Goal: Connect with others: Connect with others

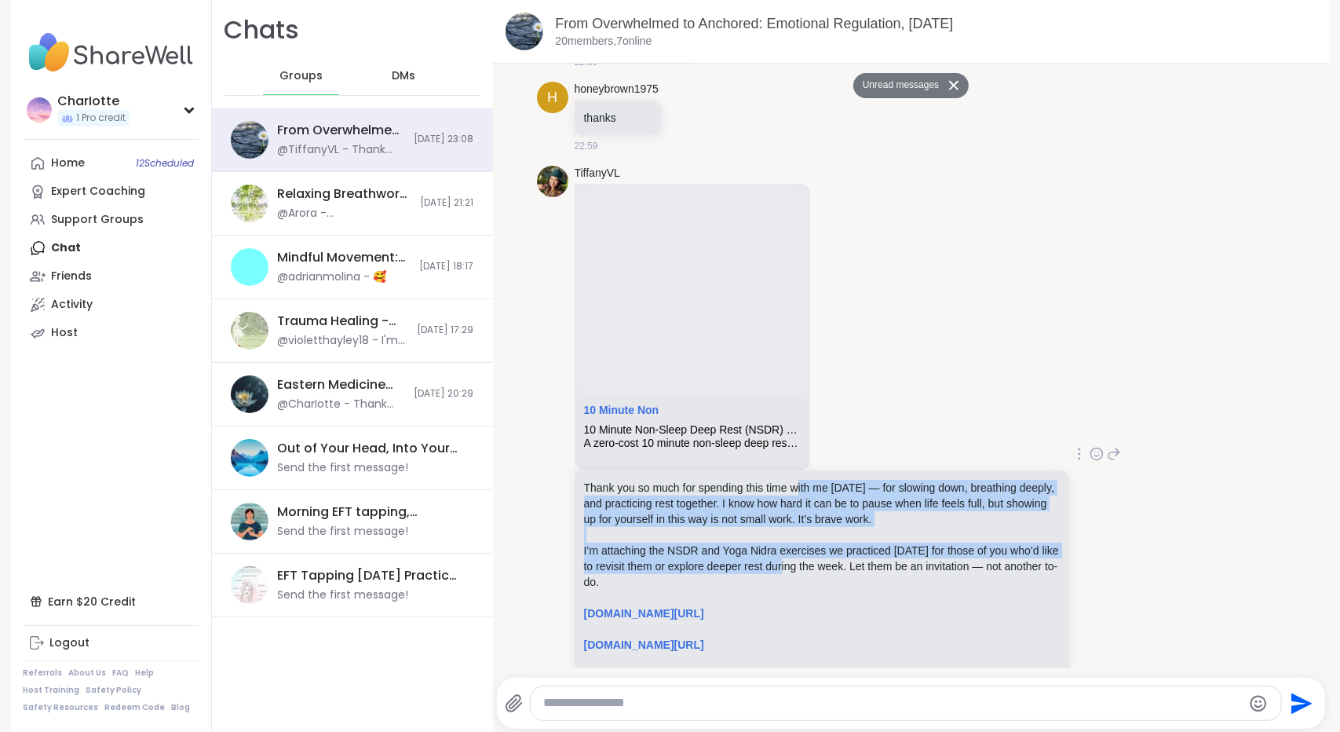
drag, startPoint x: 793, startPoint y: 414, endPoint x: 801, endPoint y: 494, distance: 80.4
click at [801, 494] on div "Thank you so much for spending this time with me today — for slowing down, brea…" at bounding box center [822, 597] width 476 height 235
click at [801, 542] on p "I’m attaching the NSDR and Yoga Nidra exercises we practiced today for those of…" at bounding box center [822, 565] width 476 height 47
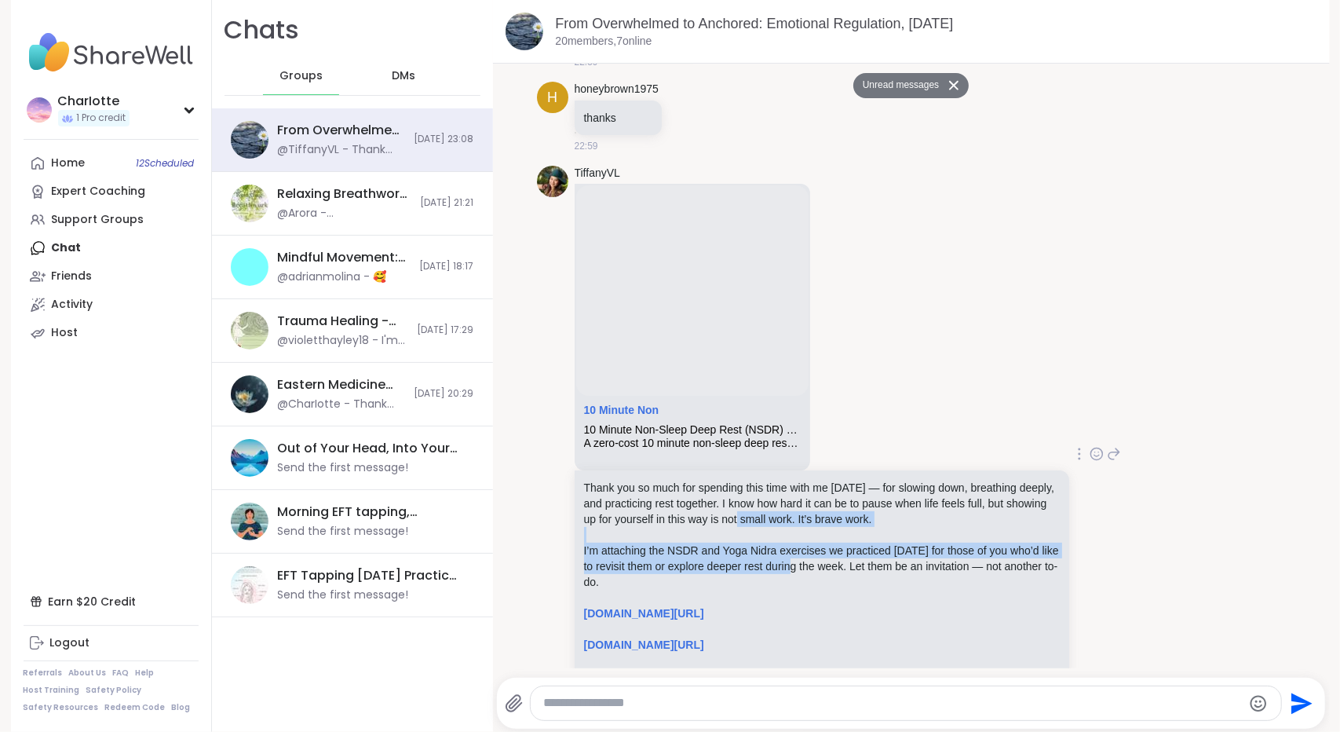
drag, startPoint x: 801, startPoint y: 494, endPoint x: 824, endPoint y: 429, distance: 69.3
click at [824, 480] on div "Thank you so much for spending this time with me today — for slowing down, brea…" at bounding box center [822, 597] width 476 height 235
click at [824, 480] on p "Thank you so much for spending this time with me today — for slowing down, brea…" at bounding box center [822, 503] width 476 height 47
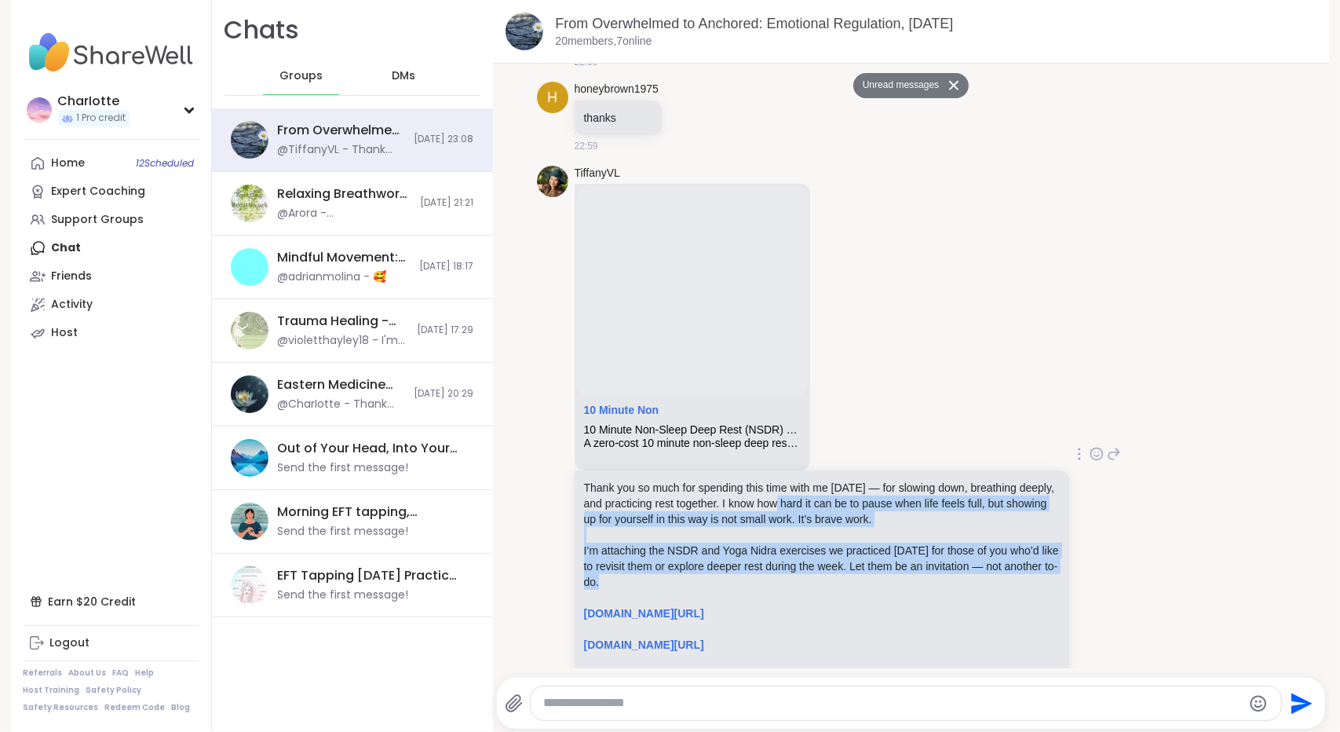
drag, startPoint x: 824, startPoint y: 429, endPoint x: 796, endPoint y: 509, distance: 84.9
click at [796, 509] on div "Thank you so much for spending this time with me today — for slowing down, brea…" at bounding box center [822, 597] width 476 height 235
click at [796, 542] on p "I’m attaching the NSDR and Yoga Nidra exercises we practiced today for those of…" at bounding box center [822, 565] width 476 height 47
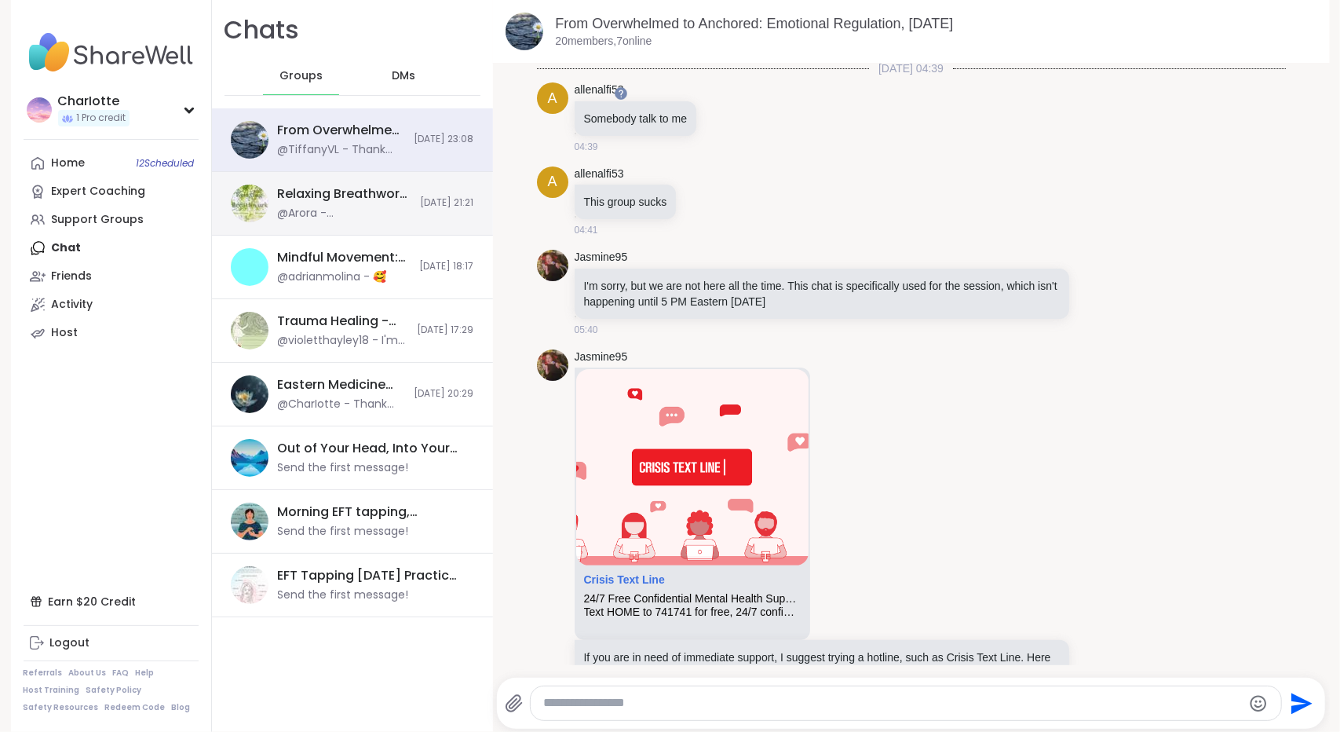
click at [319, 220] on div "@Arora - Hiya Brian, just wanted to let you know that I have got a anxiety whis…" at bounding box center [344, 214] width 133 height 16
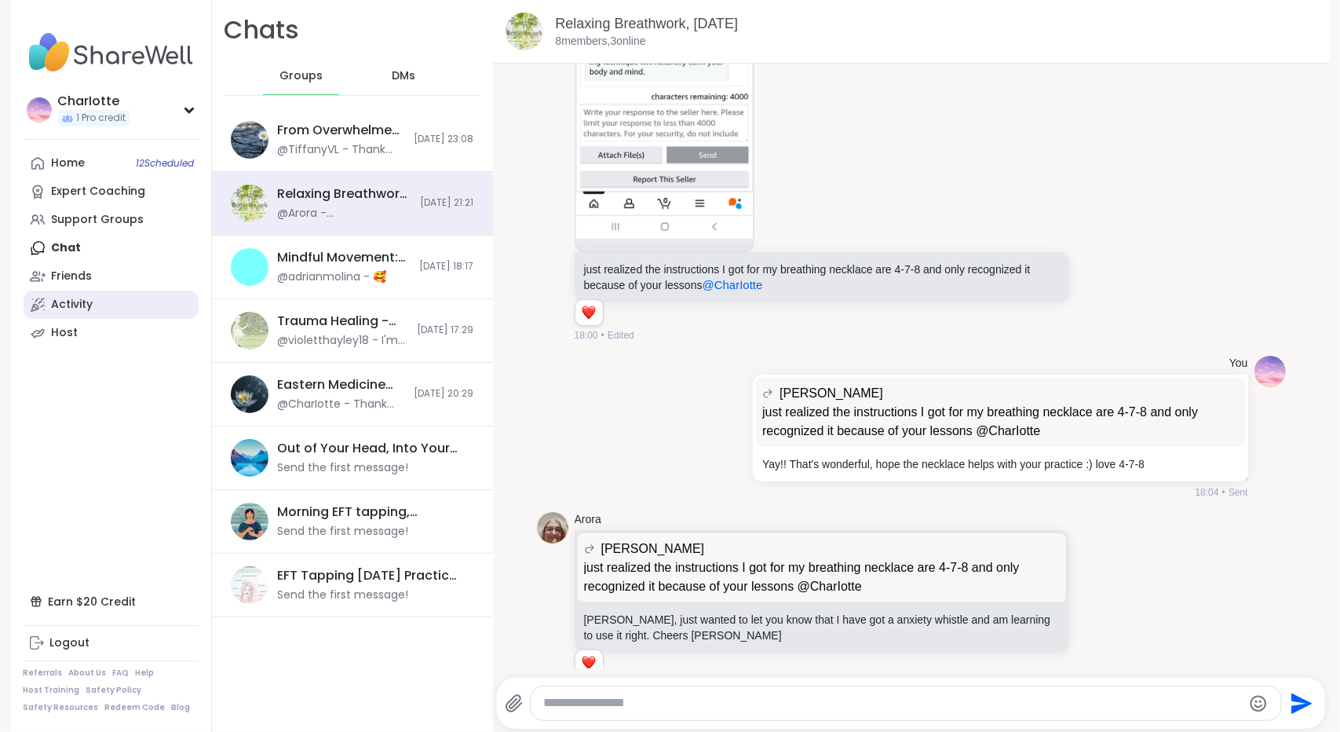
click at [108, 301] on link "Activity" at bounding box center [111, 304] width 175 height 28
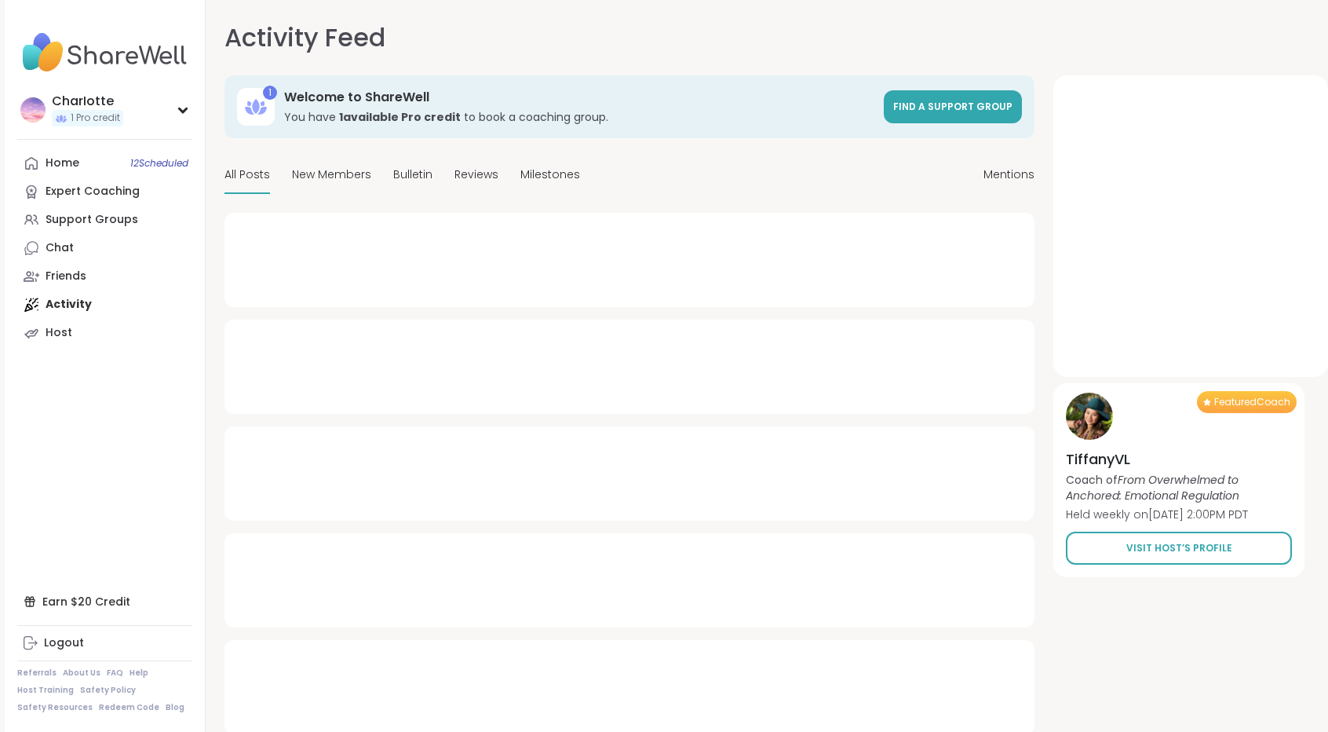
type textarea "*"
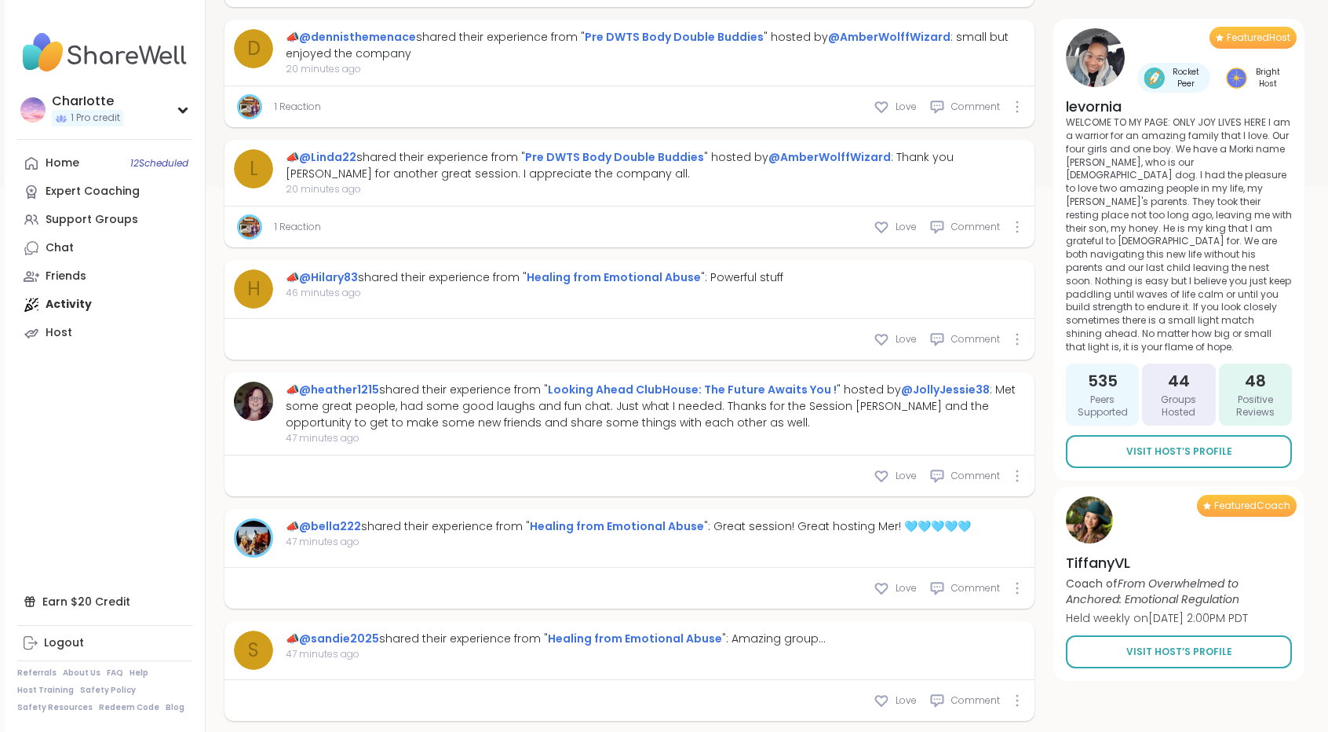
scroll to position [658, 0]
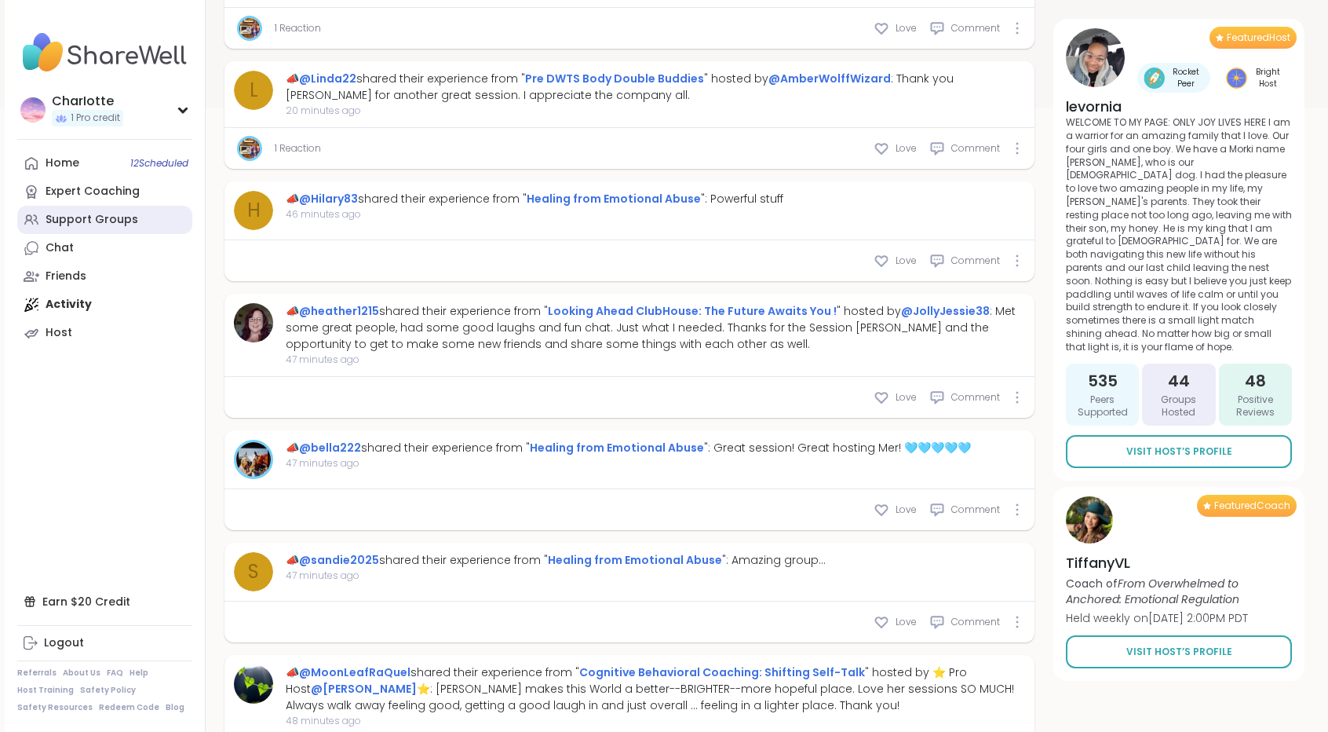
click at [88, 208] on link "Support Groups" at bounding box center [104, 220] width 175 height 28
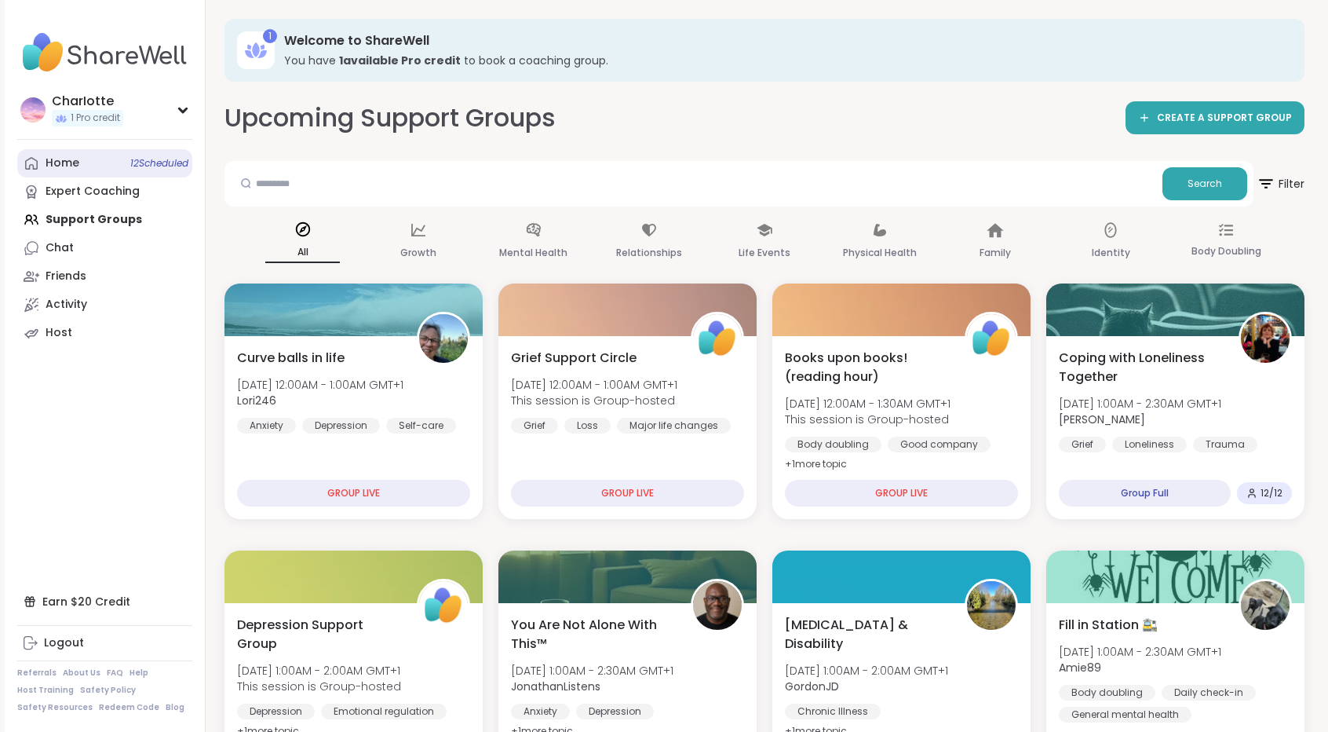
click at [124, 169] on link "Home 12 Scheduled" at bounding box center [104, 163] width 175 height 28
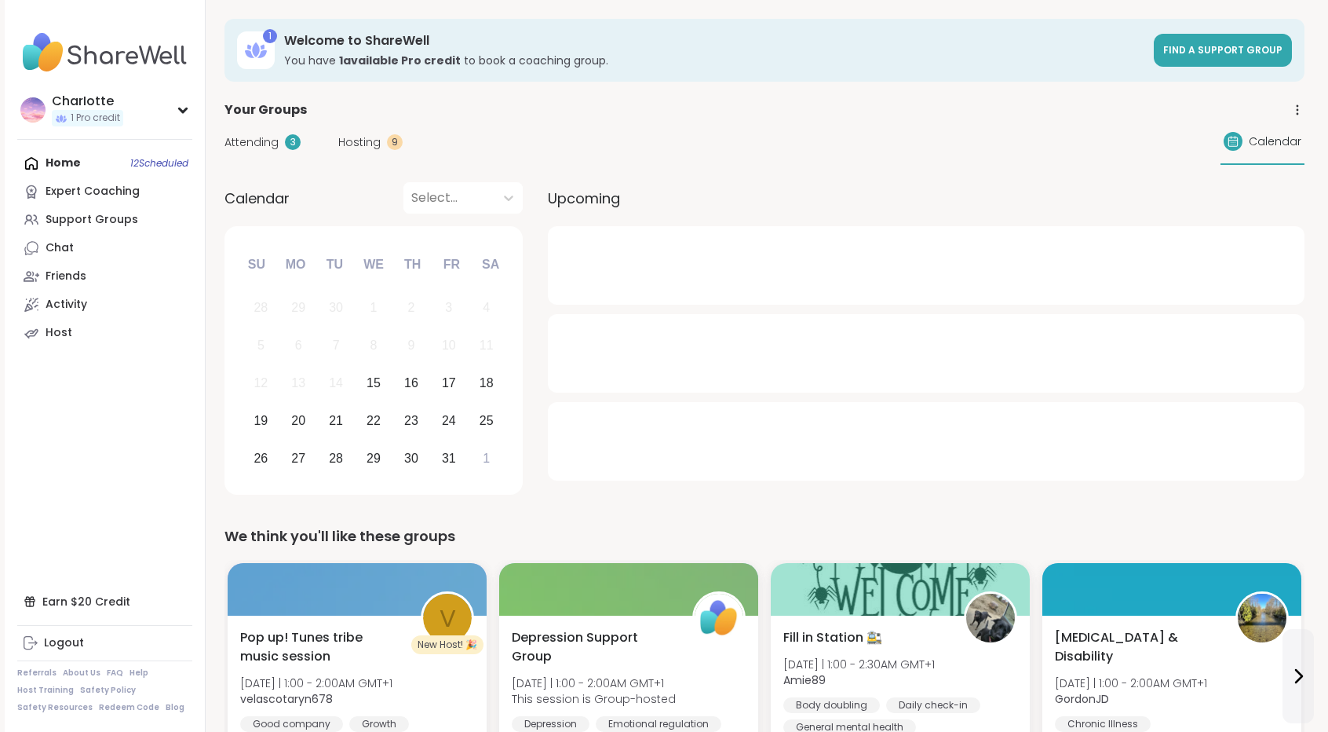
click at [283, 141] on div "Attending 3" at bounding box center [262, 142] width 76 height 16
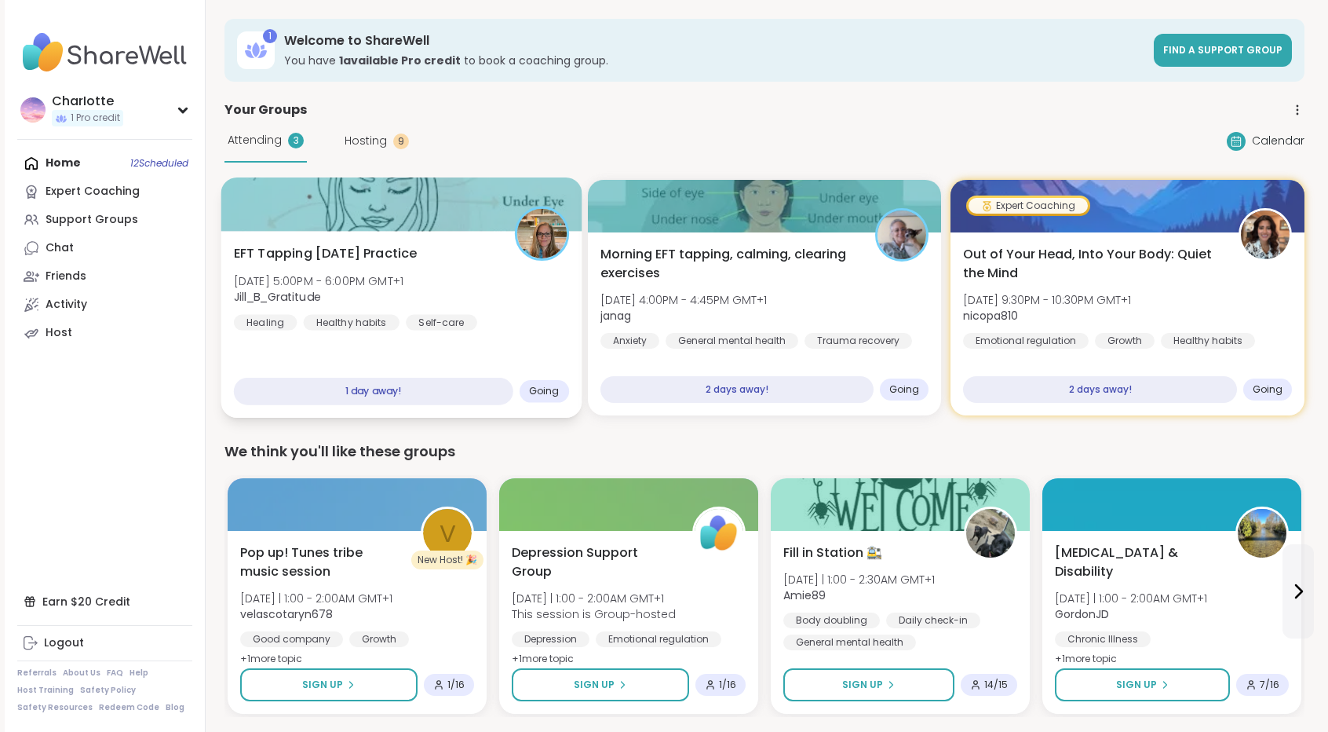
click at [325, 246] on span "EFT Tapping [DATE] Practice" at bounding box center [326, 253] width 184 height 19
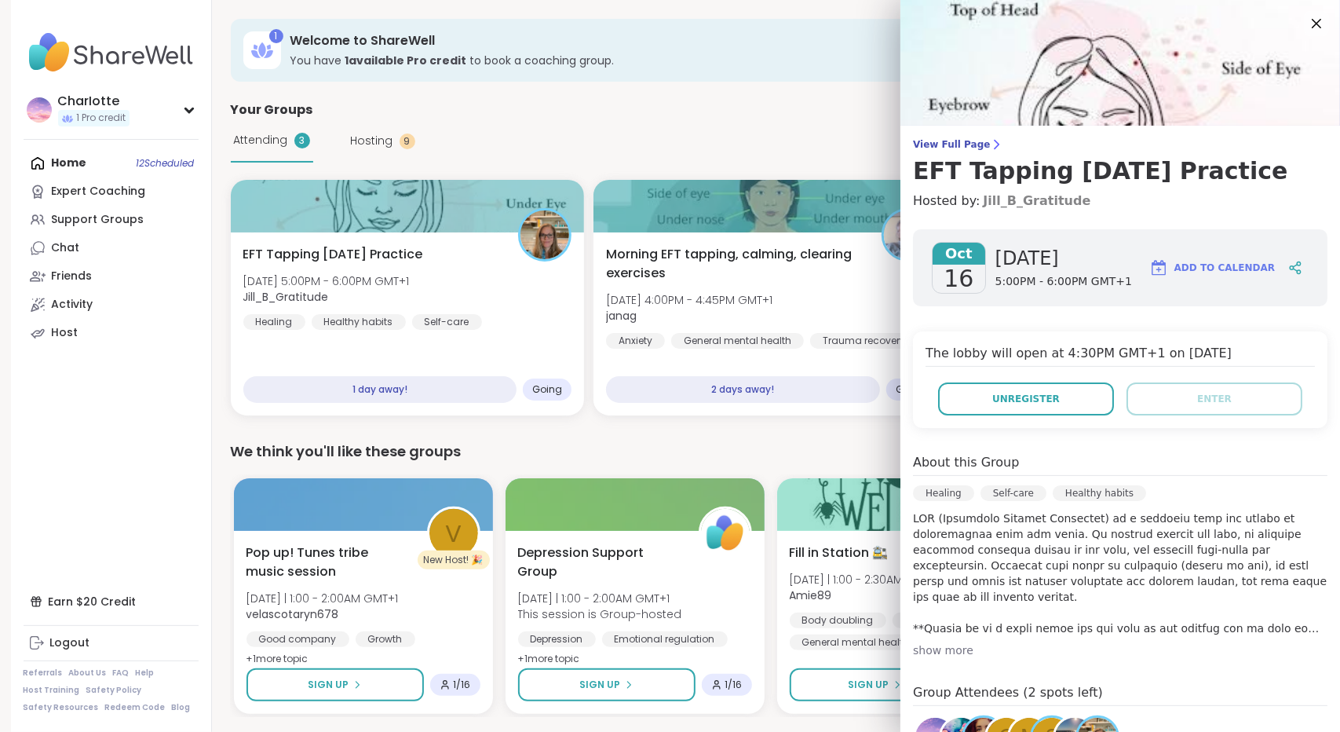
click at [983, 199] on link "Jill_B_Gratitude" at bounding box center [1037, 201] width 108 height 19
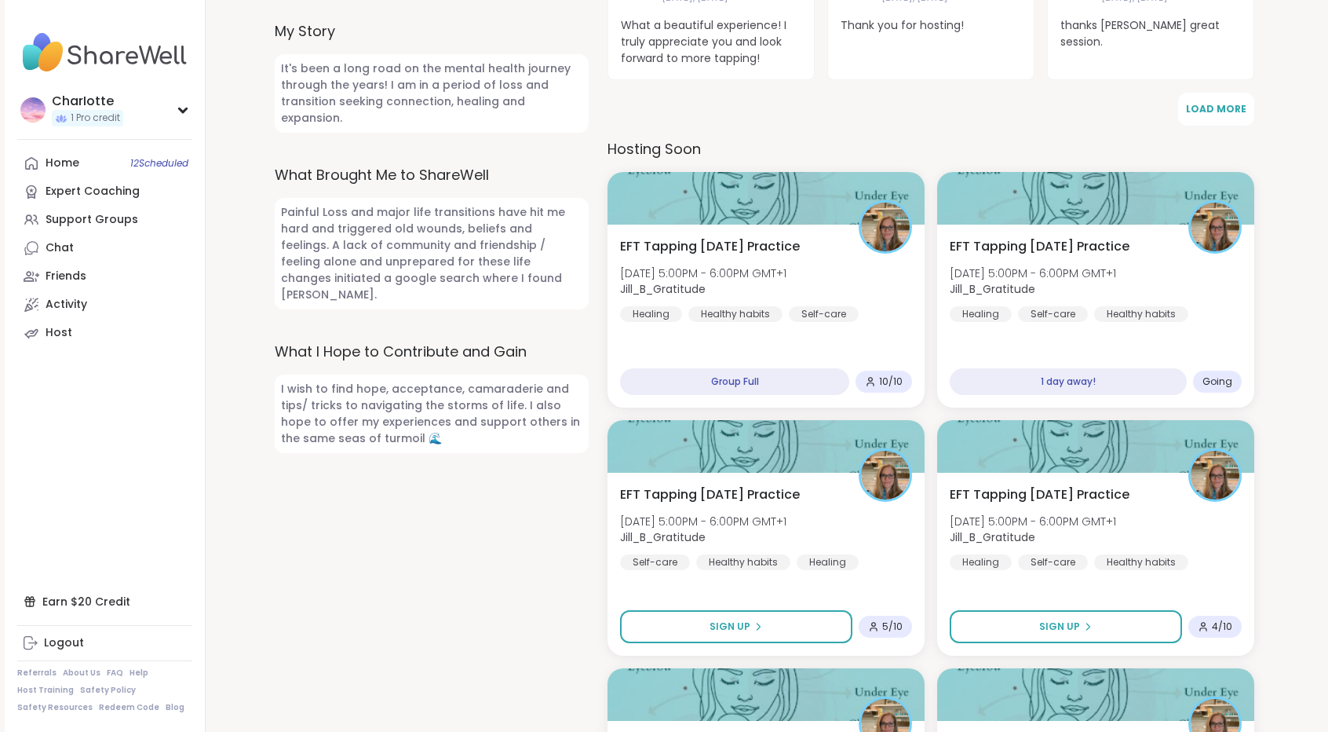
scroll to position [660, 0]
